Goal: Transaction & Acquisition: Purchase product/service

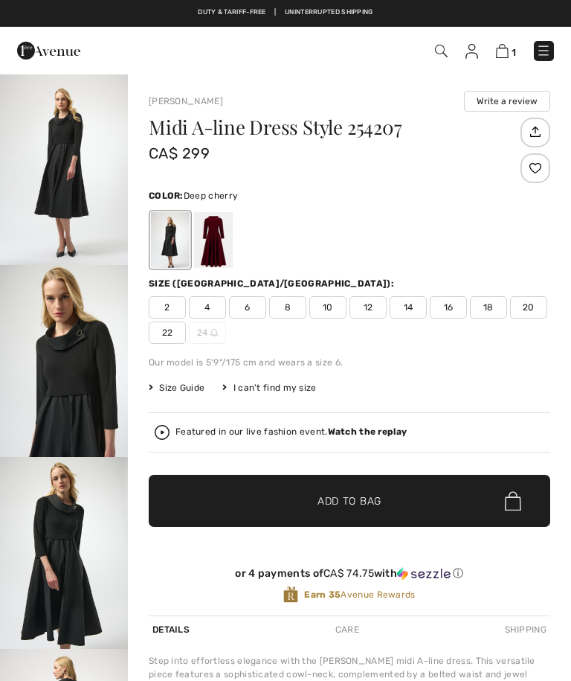
scroll to position [2, 0]
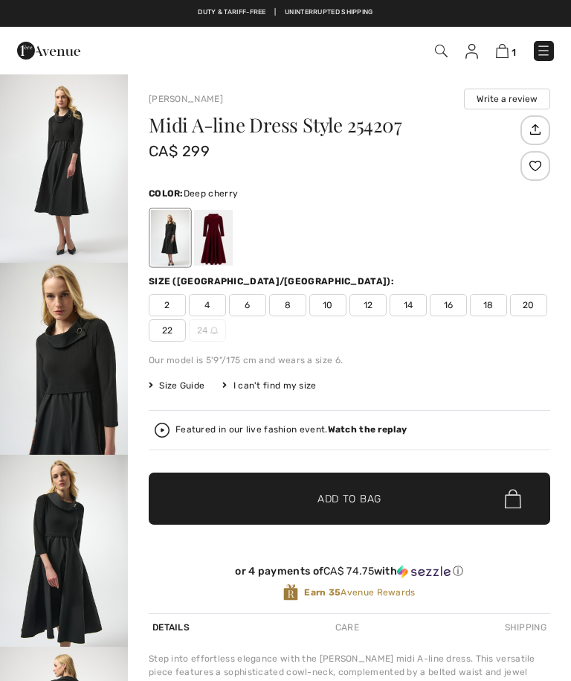
click at [222, 240] on div at bounding box center [213, 238] width 39 height 56
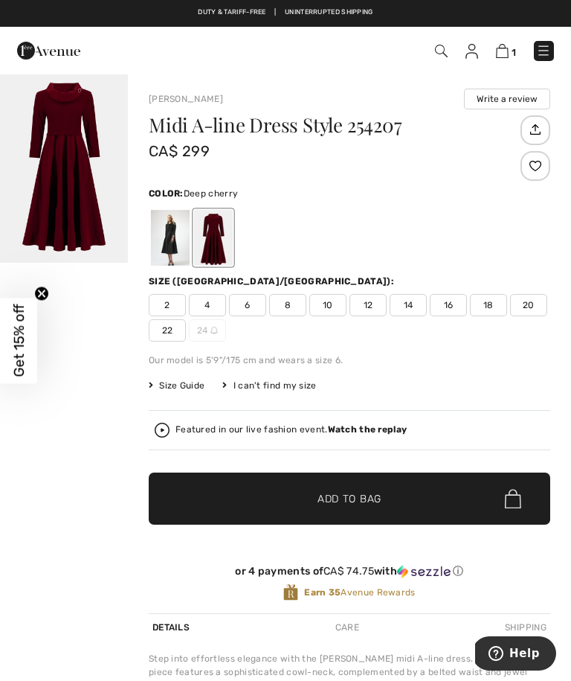
scroll to position [0, 0]
click at [88, 189] on img "1 / 1" at bounding box center [64, 167] width 128 height 192
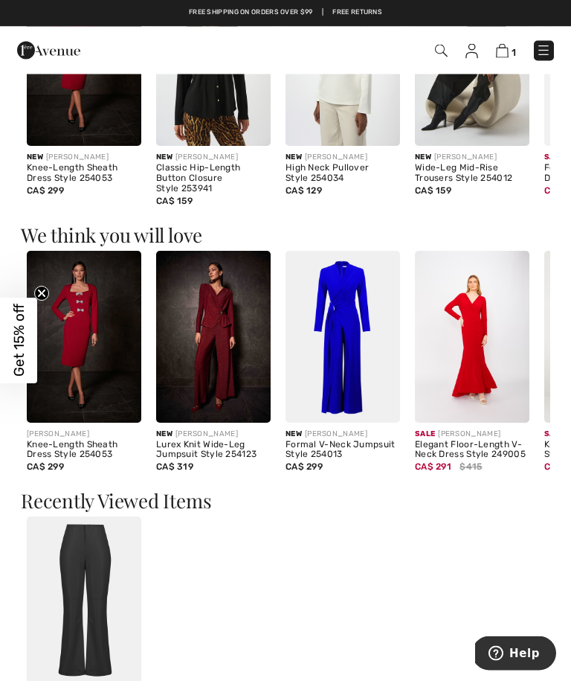
scroll to position [1006, 0]
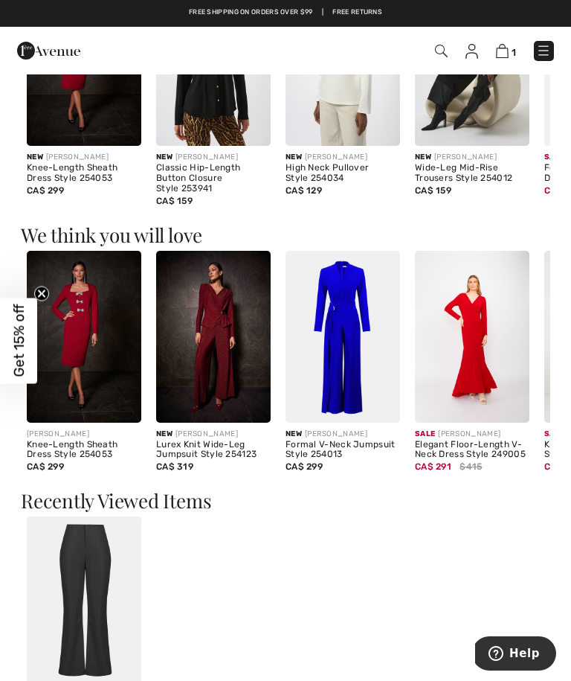
click at [218, 454] on div "Lurex Knit Wide-Leg Jumpsuit Style 254123" at bounding box center [213, 450] width 115 height 21
click at [237, 362] on img at bounding box center [213, 337] width 115 height 172
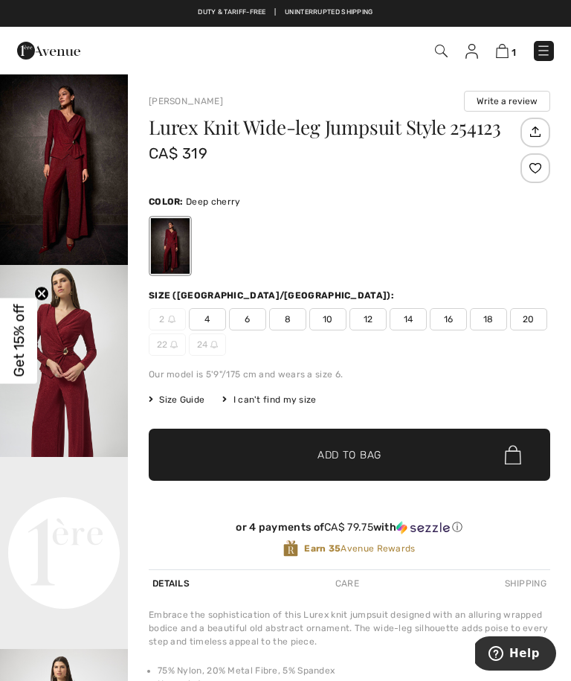
click at [64, 521] on video "Your browser does not support the video tag." at bounding box center [64, 489] width 128 height 64
click at [79, 340] on img "2 / 5" at bounding box center [64, 361] width 128 height 192
